Goal: Task Accomplishment & Management: Complete application form

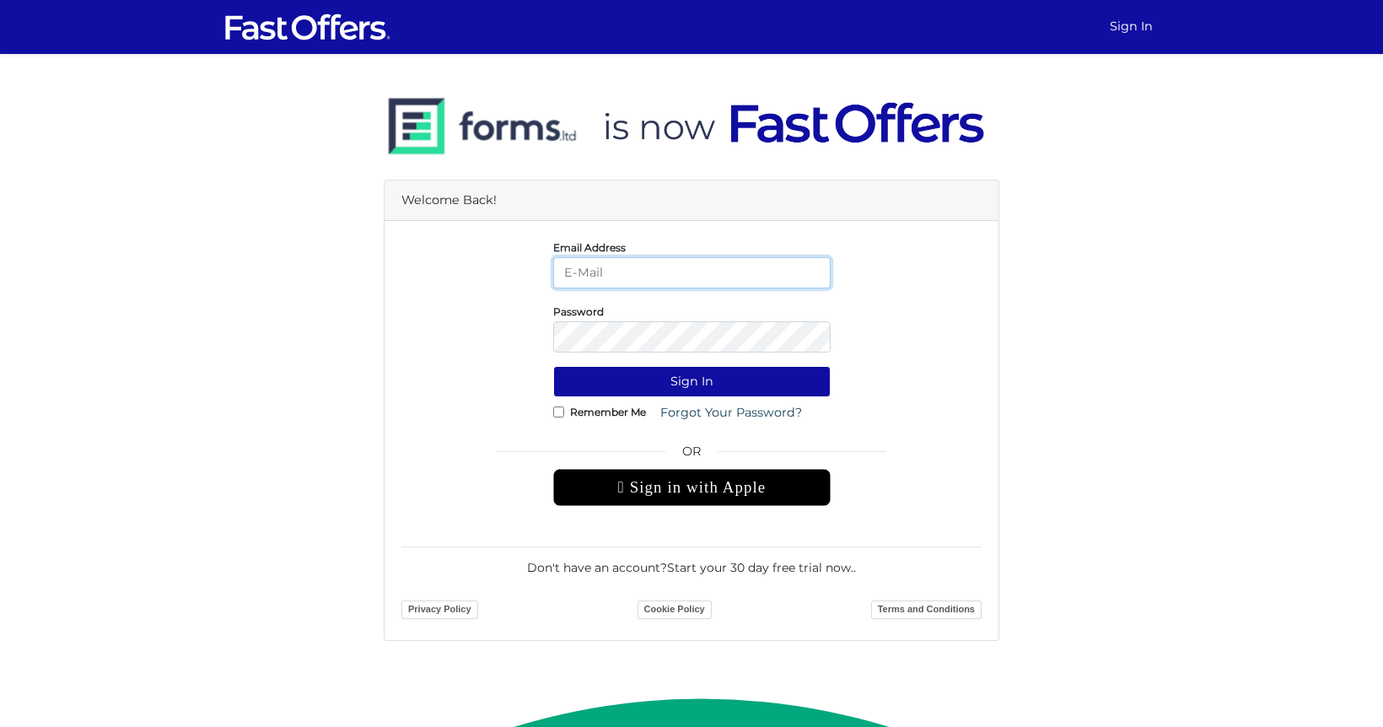
click at [690, 275] on input "email" at bounding box center [691, 272] width 277 height 31
type input "yannick@property.ca"
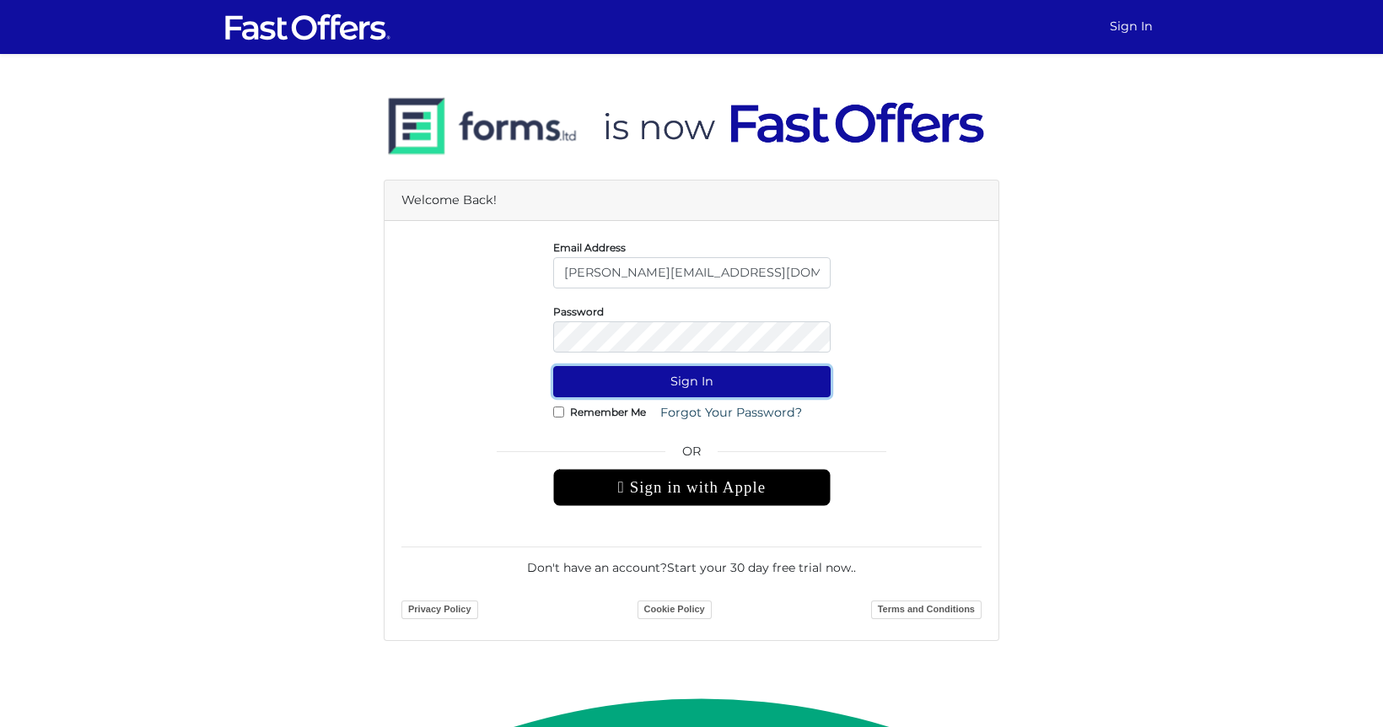
click at [695, 374] on button "Sign In" at bounding box center [691, 381] width 277 height 31
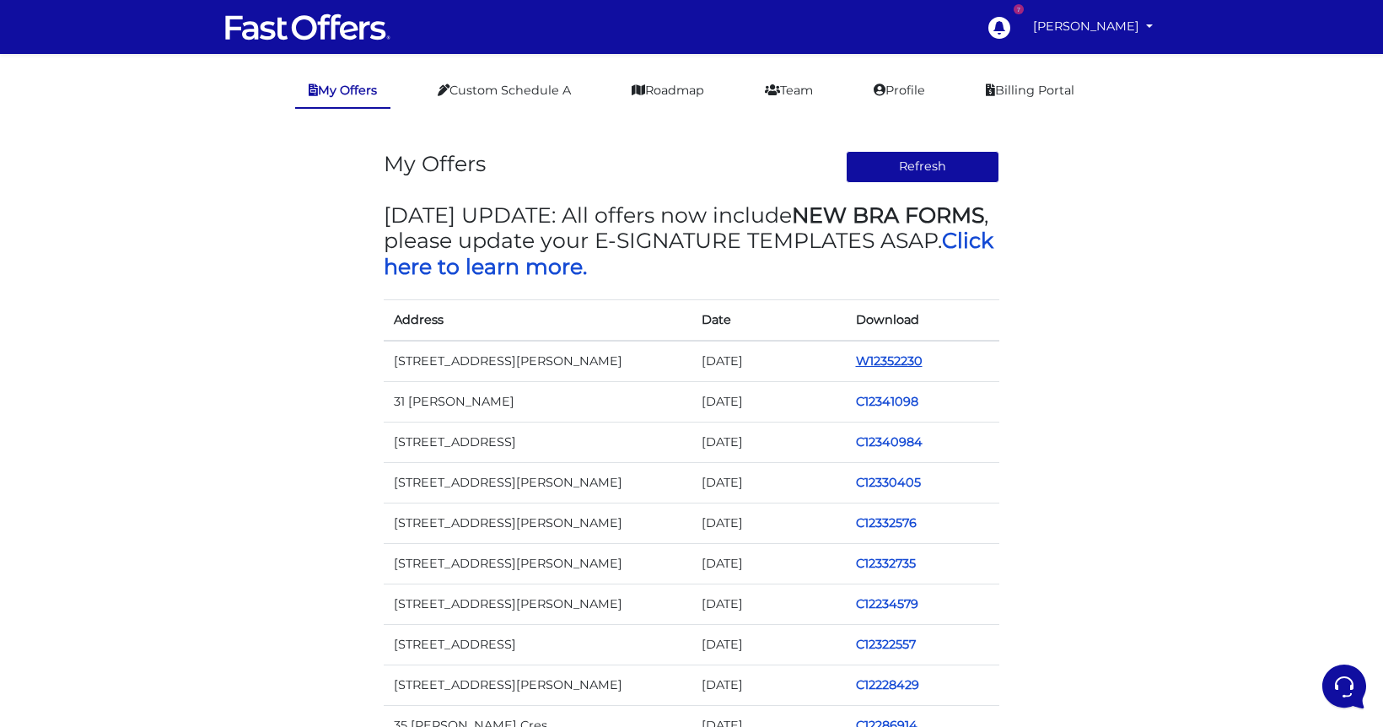
click at [874, 361] on link "W12352230" at bounding box center [889, 360] width 67 height 15
